Goal: Transaction & Acquisition: Purchase product/service

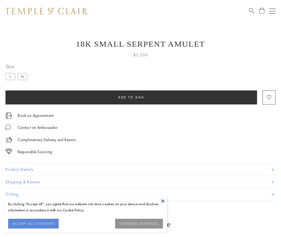
scroll to position [21, 0]
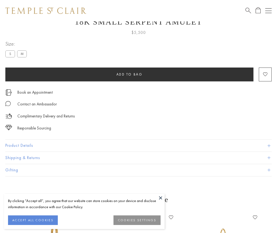
click at [129, 74] on span "Add to bag" at bounding box center [129, 74] width 26 height 5
